Goal: Information Seeking & Learning: Learn about a topic

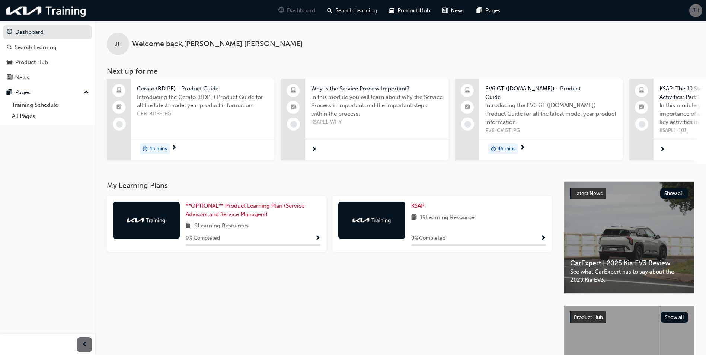
click at [315, 235] on span "Show Progress" at bounding box center [318, 238] width 6 height 7
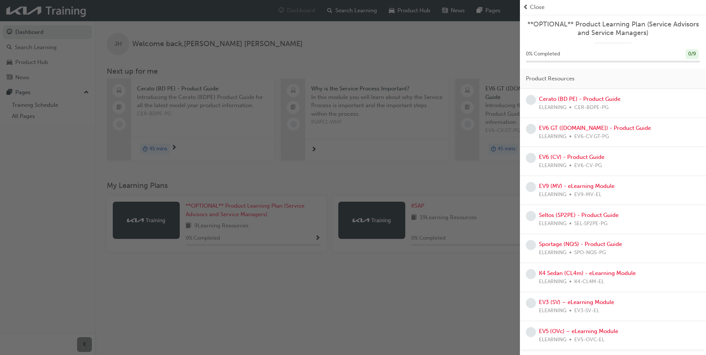
click at [433, 283] on div "button" at bounding box center [260, 177] width 520 height 355
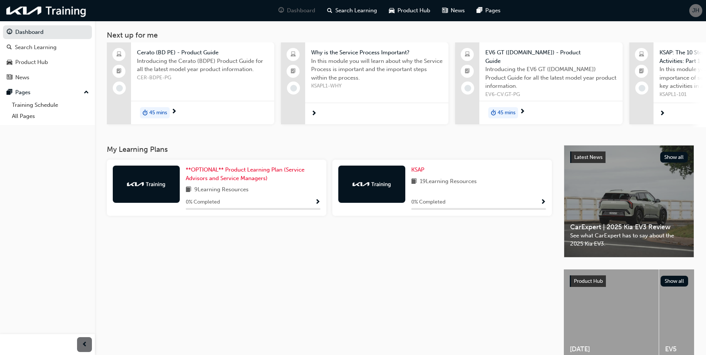
scroll to position [80, 0]
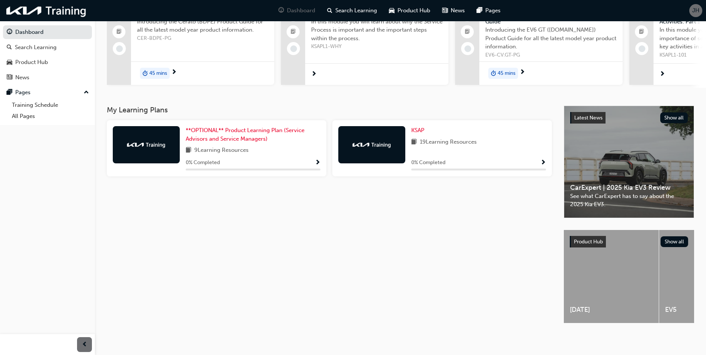
click at [608, 323] on div "[DATE] EV5 EV6 EV9 K4 Niro EV Niro Hybrid Picanto Seltos Sorento Sportage Stonic" at bounding box center [629, 277] width 130 height 95
click at [679, 320] on div "Sorento" at bounding box center [671, 277] width 95 height 95
click at [682, 319] on div "Sorento" at bounding box center [671, 276] width 95 height 93
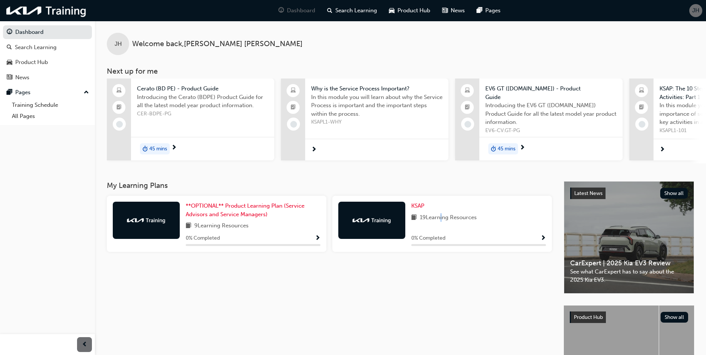
click at [440, 215] on span "19 Learning Resources" at bounding box center [448, 217] width 57 height 9
click at [440, 218] on span "19 Learning Resources" at bounding box center [448, 217] width 57 height 9
click at [542, 239] on span "Show Progress" at bounding box center [543, 238] width 6 height 7
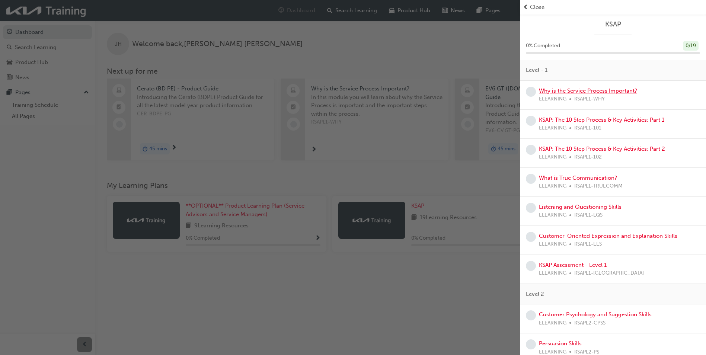
click at [611, 87] on link "Why is the Service Process Important?" at bounding box center [588, 90] width 98 height 7
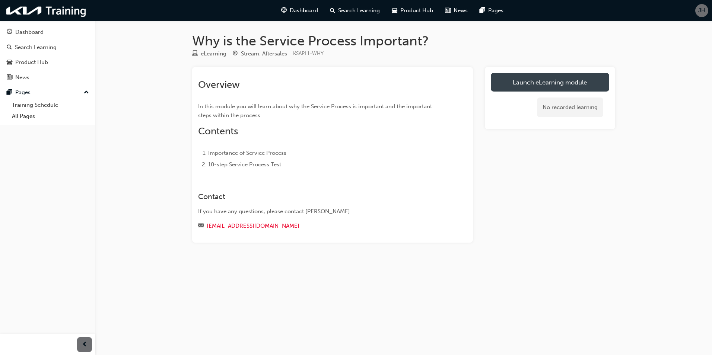
click at [531, 77] on link "Launch eLearning module" at bounding box center [549, 82] width 118 height 19
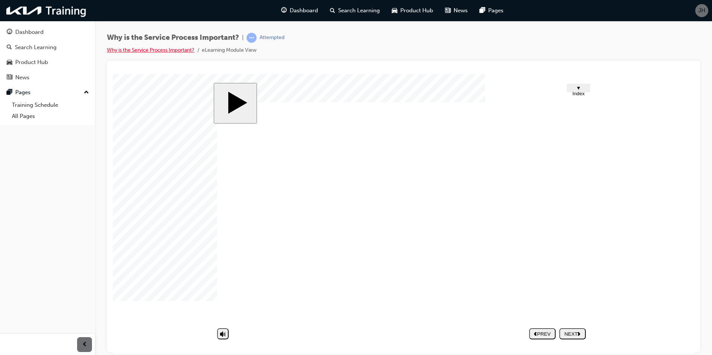
click at [149, 50] on link "Why is the Service Process Important?" at bounding box center [150, 50] width 87 height 6
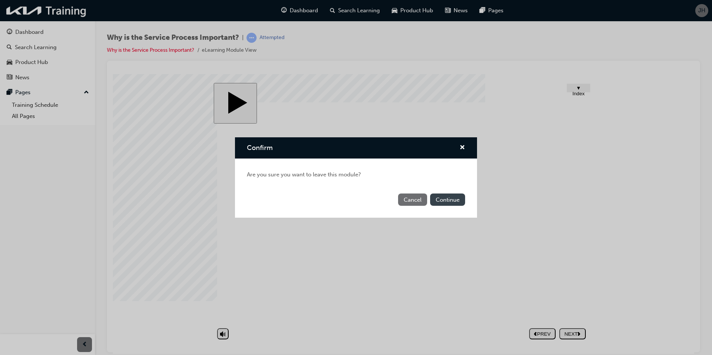
click at [441, 197] on button "Continue" at bounding box center [447, 200] width 35 height 12
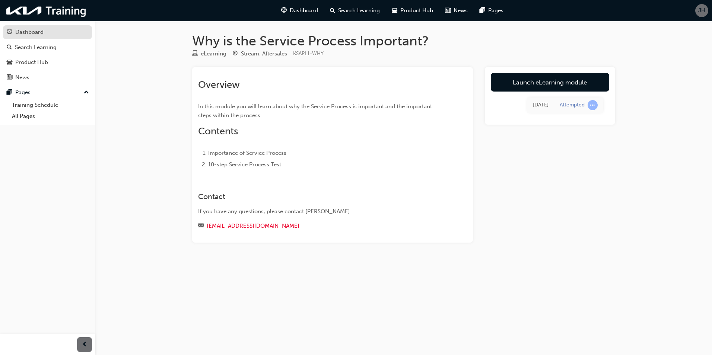
click at [24, 33] on div "Dashboard" at bounding box center [29, 32] width 28 height 9
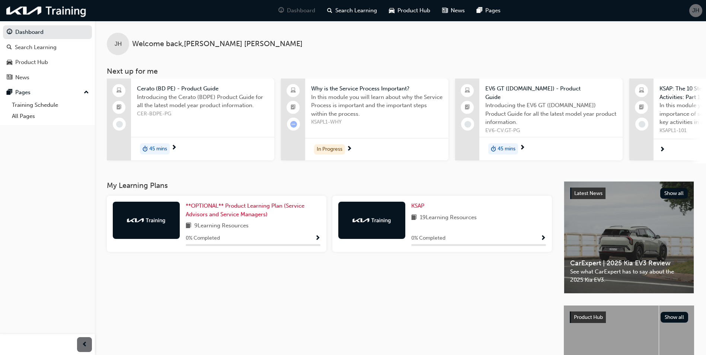
click at [318, 239] on span "Show Progress" at bounding box center [318, 238] width 6 height 7
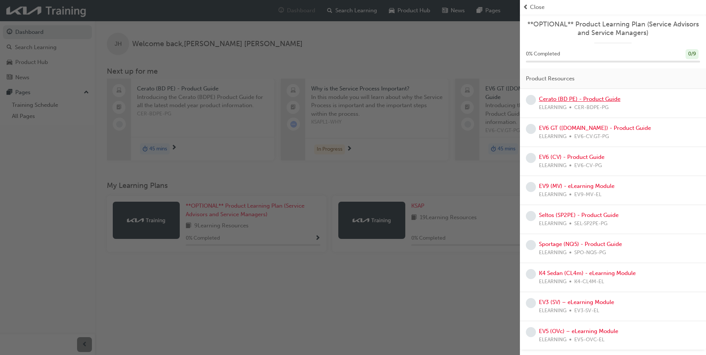
click at [582, 97] on link "Cerato (BD PE) - Product Guide" at bounding box center [579, 99] width 81 height 7
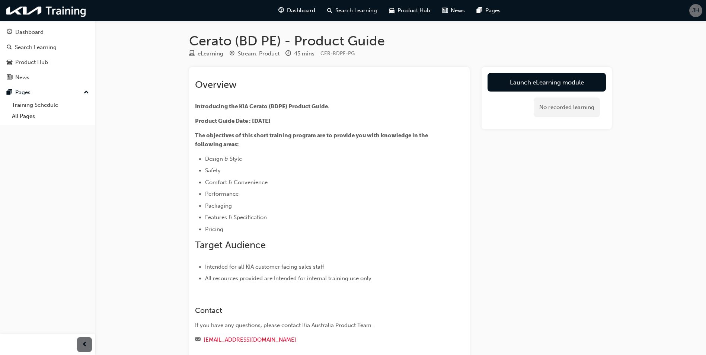
click at [544, 78] on link "Launch eLearning module" at bounding box center [546, 82] width 118 height 19
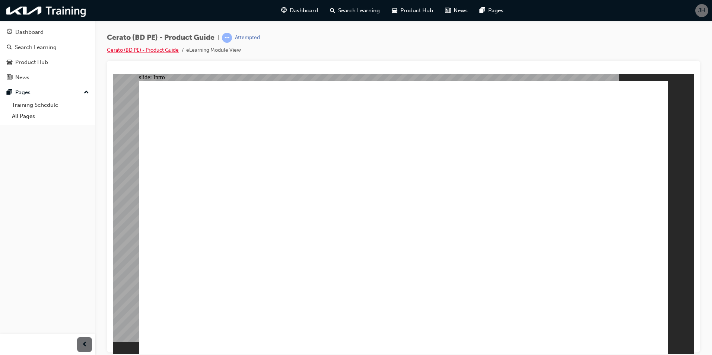
click at [150, 49] on link "Cerato (BD PE) - Product Guide" at bounding box center [143, 50] width 72 height 6
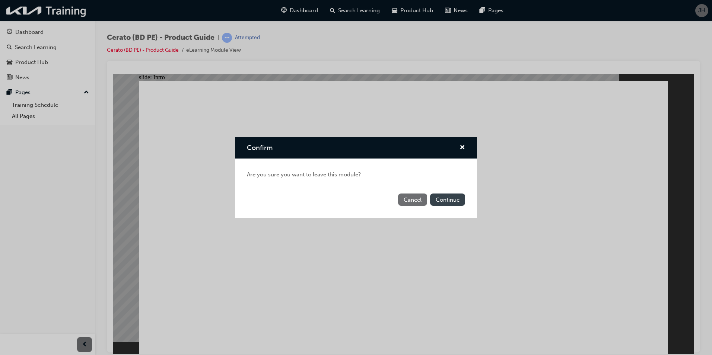
click at [445, 197] on button "Continue" at bounding box center [447, 200] width 35 height 12
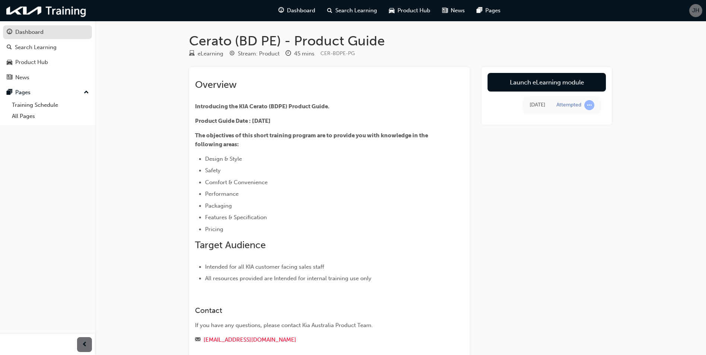
click at [32, 35] on div "Dashboard" at bounding box center [29, 32] width 28 height 9
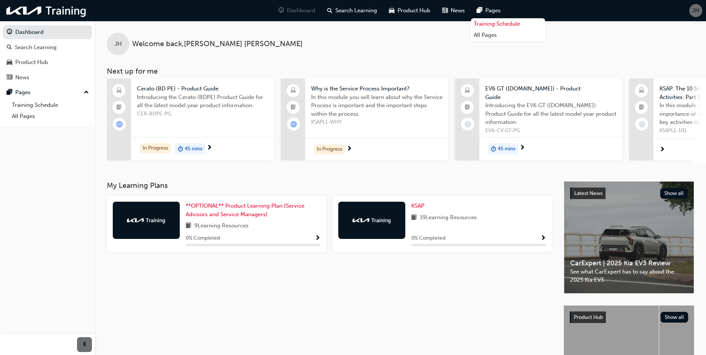
click at [481, 20] on link "Training Schedule" at bounding box center [508, 24] width 74 height 12
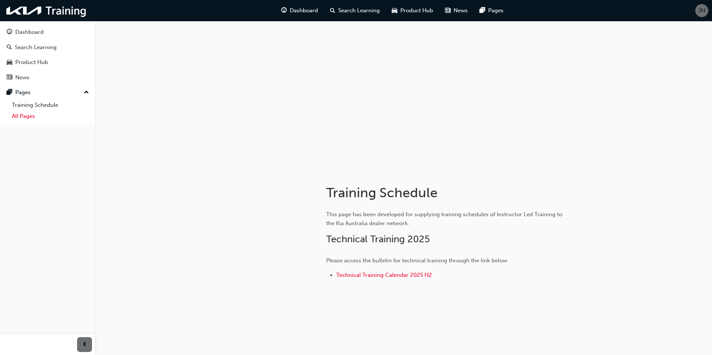
click at [48, 113] on link "All Pages" at bounding box center [50, 117] width 83 height 12
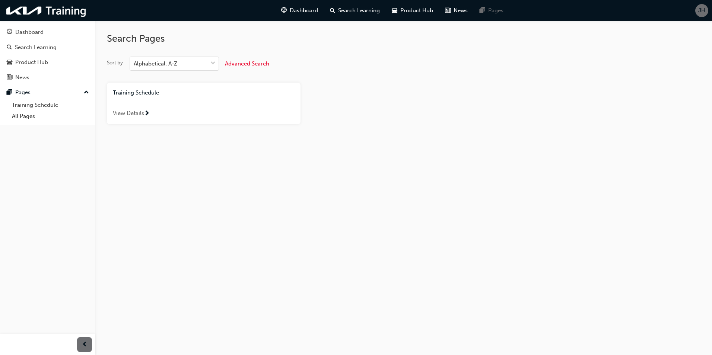
click at [143, 111] on span "View Details" at bounding box center [128, 113] width 31 height 9
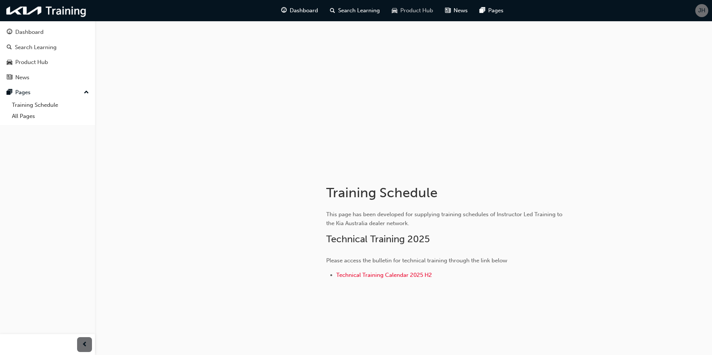
click at [425, 10] on span "Product Hub" at bounding box center [416, 10] width 33 height 9
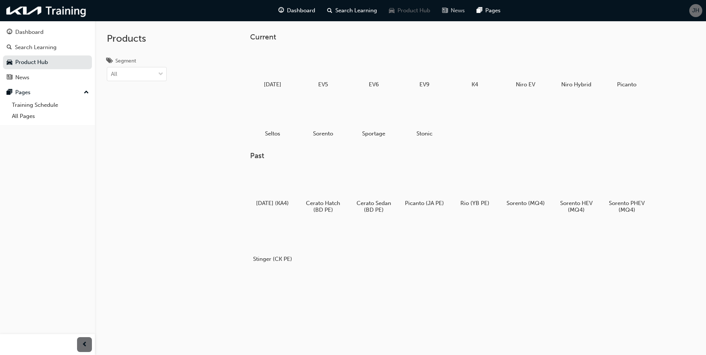
click at [448, 10] on div "News" at bounding box center [453, 10] width 35 height 15
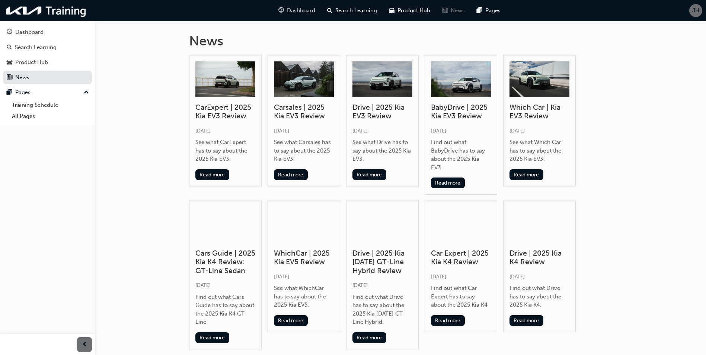
click at [306, 12] on span "Dashboard" at bounding box center [301, 10] width 28 height 9
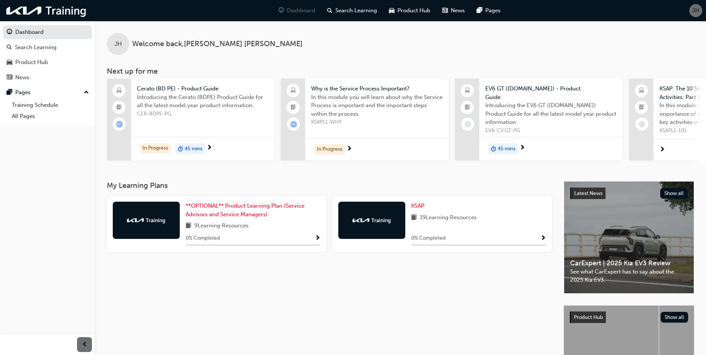
drag, startPoint x: 442, startPoint y: 161, endPoint x: 477, endPoint y: 164, distance: 34.3
click at [477, 163] on div "Cerato (BD PE) - Product Guide Introducing the Cerato (BDPE) Product Guide for …" at bounding box center [406, 121] width 599 height 85
click at [482, 161] on div "EV6 GT ([DOMAIN_NAME]) - Product Guide Introducing the EV6 GT ([DOMAIN_NAME]) P…" at bounding box center [538, 121] width 167 height 85
drag, startPoint x: 400, startPoint y: 163, endPoint x: 416, endPoint y: 162, distance: 16.8
click at [416, 162] on div "Cerato (BD PE) - Product Guide Introducing the Cerato (BDPE) Product Guide for …" at bounding box center [406, 121] width 599 height 85
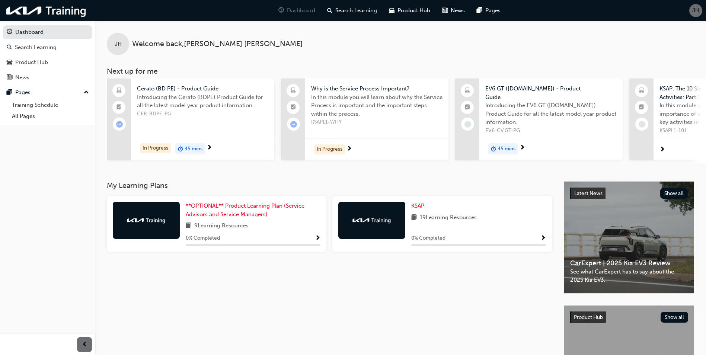
click at [635, 160] on div "KSAP: The 10 Step Process & Key Activities: Part 1 In this module you will lear…" at bounding box center [712, 121] width 167 height 85
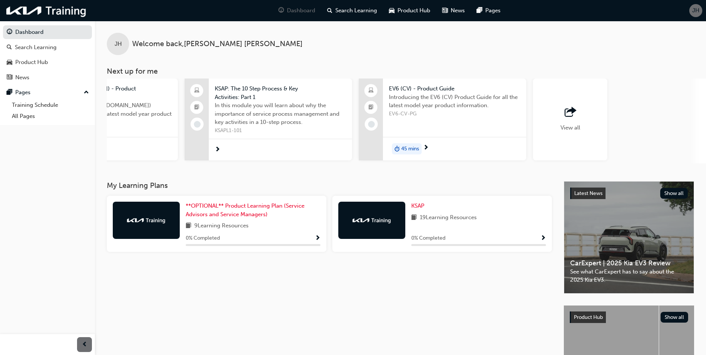
click at [415, 86] on span "EV6 (CV) - Product Guide" at bounding box center [454, 88] width 131 height 9
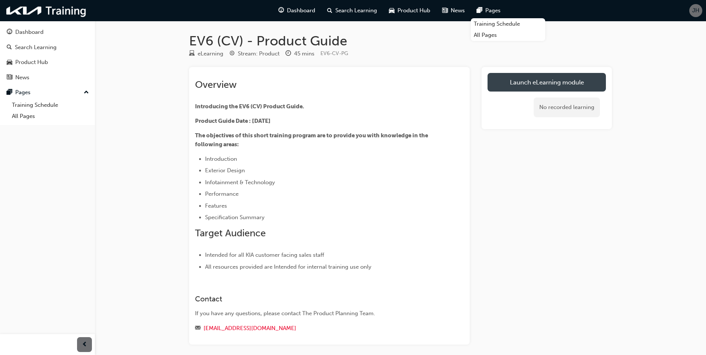
click at [564, 79] on link "Launch eLearning module" at bounding box center [546, 82] width 118 height 19
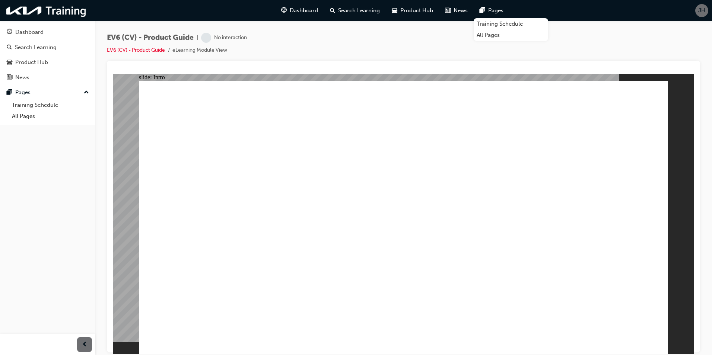
drag, startPoint x: 418, startPoint y: 231, endPoint x: 412, endPoint y: 226, distance: 8.7
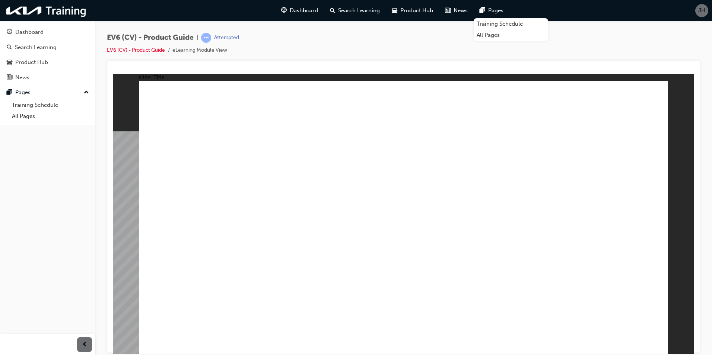
drag, startPoint x: 175, startPoint y: 36, endPoint x: 171, endPoint y: 35, distance: 3.8
drag, startPoint x: 171, startPoint y: 35, endPoint x: 360, endPoint y: 40, distance: 189.1
click at [368, 41] on div "EV6 (CV) - Product Guide | Attempted EV6 (CV) - Product Guide eLearning Module …" at bounding box center [403, 47] width 593 height 28
click at [24, 44] on div "Search Learning" at bounding box center [36, 47] width 42 height 9
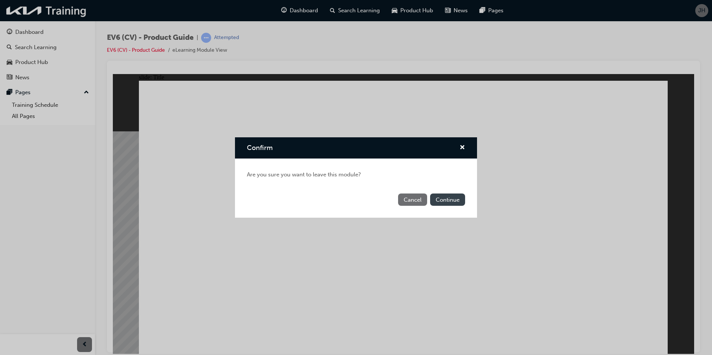
click at [444, 202] on button "Continue" at bounding box center [447, 200] width 35 height 12
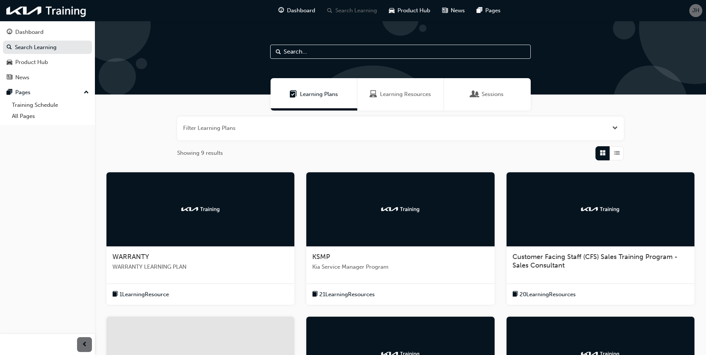
click at [122, 253] on span "WARRANTY" at bounding box center [130, 257] width 37 height 8
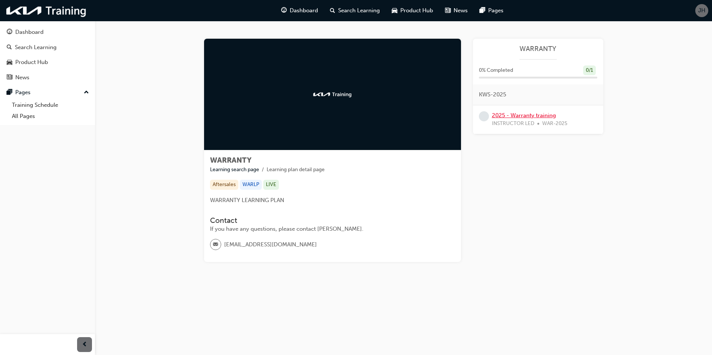
click at [517, 113] on link "2025 - Warranty training" at bounding box center [524, 115] width 64 height 7
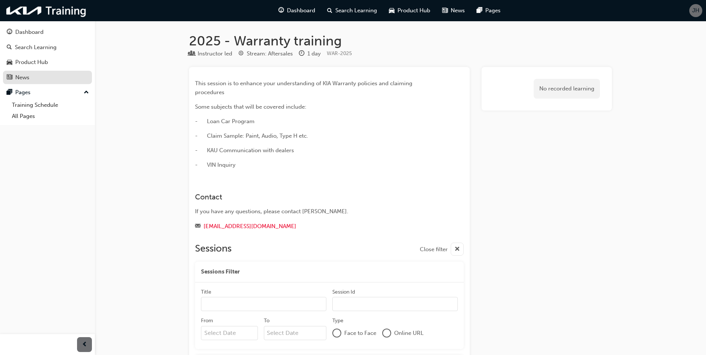
click at [30, 79] on div "News" at bounding box center [47, 77] width 81 height 9
